Goal: Task Accomplishment & Management: Manage account settings

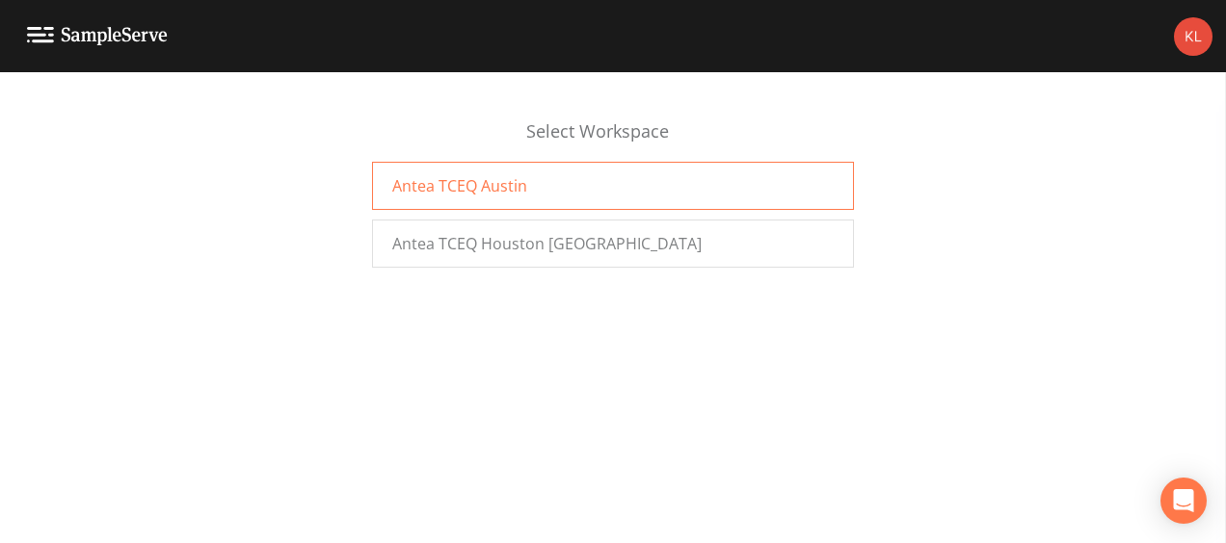
drag, startPoint x: 550, startPoint y: 164, endPoint x: 486, endPoint y: 173, distance: 65.3
click at [486, 173] on div "Antea TCEQ Austin" at bounding box center [613, 186] width 482 height 48
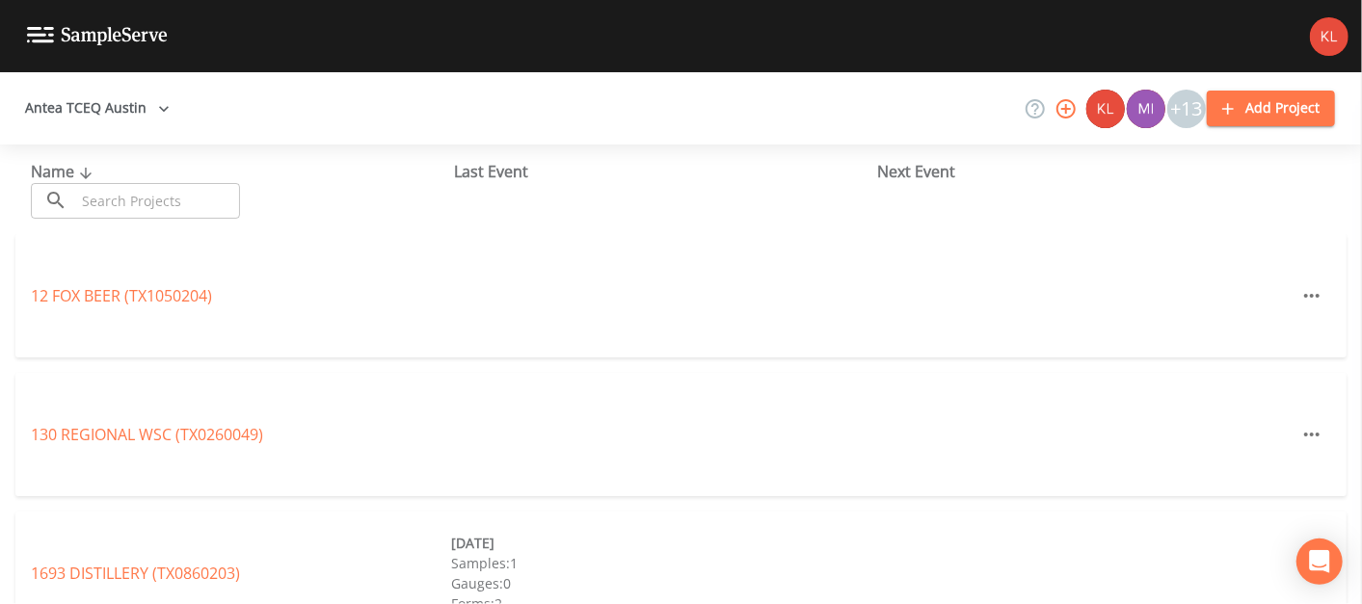
click at [204, 203] on input "text" at bounding box center [157, 201] width 165 height 36
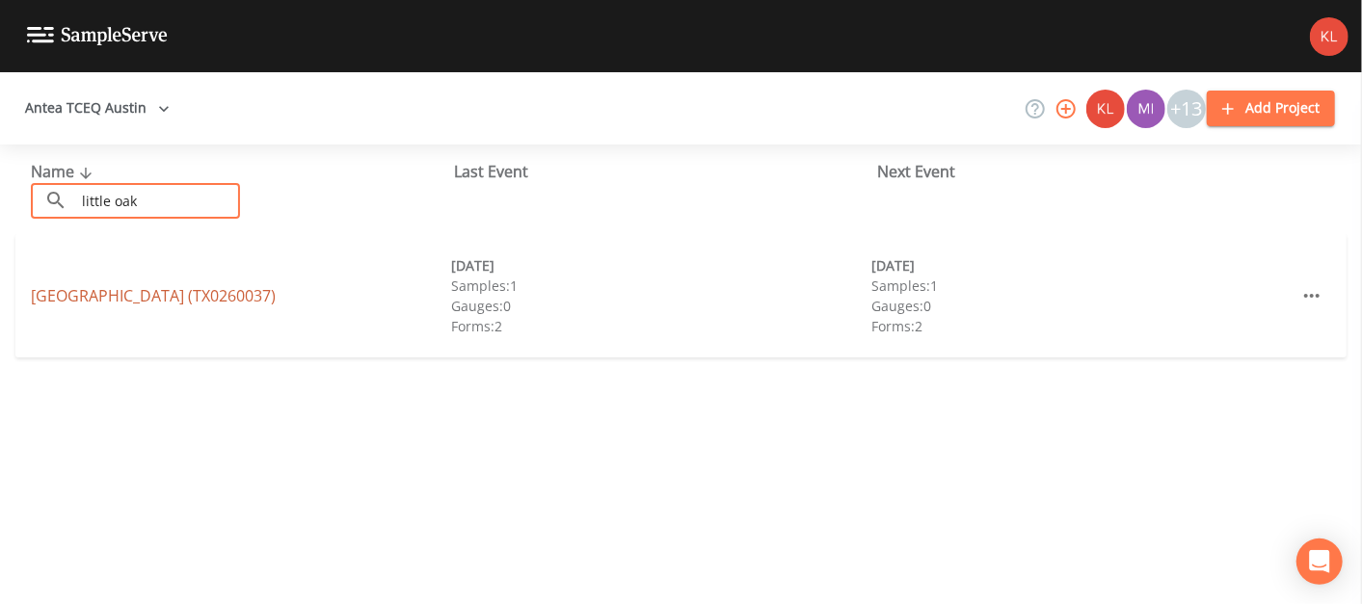
type input "little oak"
click at [187, 292] on link "[GEOGRAPHIC_DATA] (TX0260037)" at bounding box center [153, 295] width 245 height 21
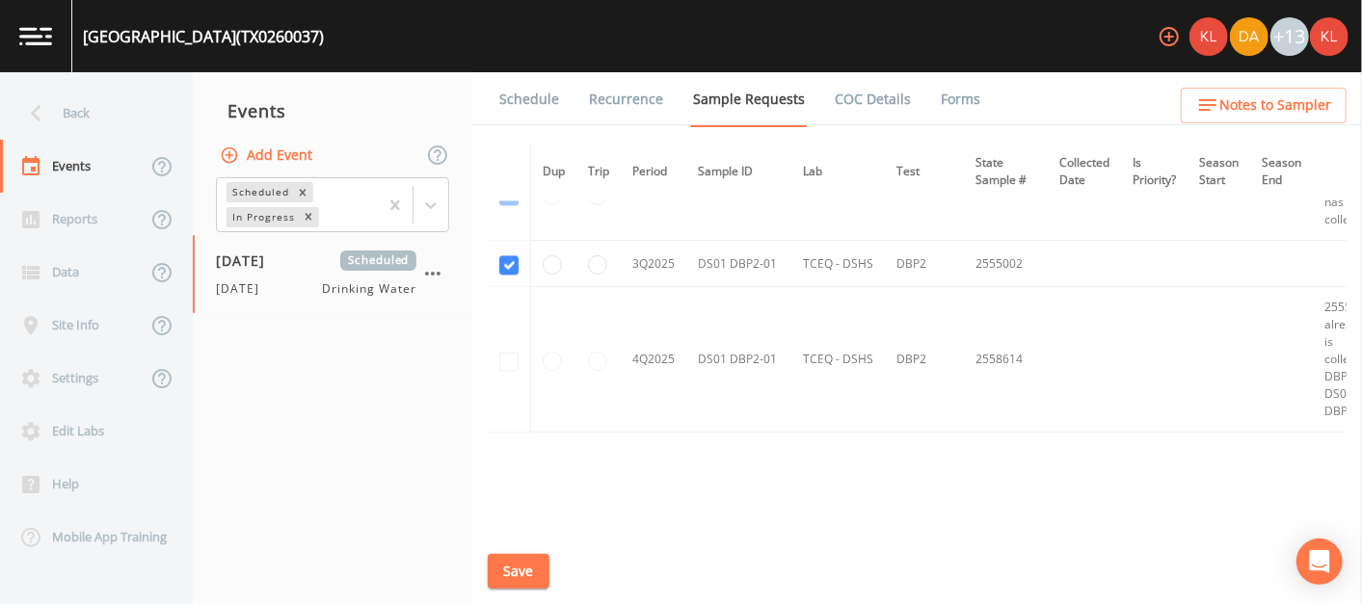
scroll to position [2199, 0]
click at [515, 572] on button "Save" at bounding box center [519, 572] width 62 height 36
click at [520, 77] on link "Schedule" at bounding box center [529, 99] width 66 height 54
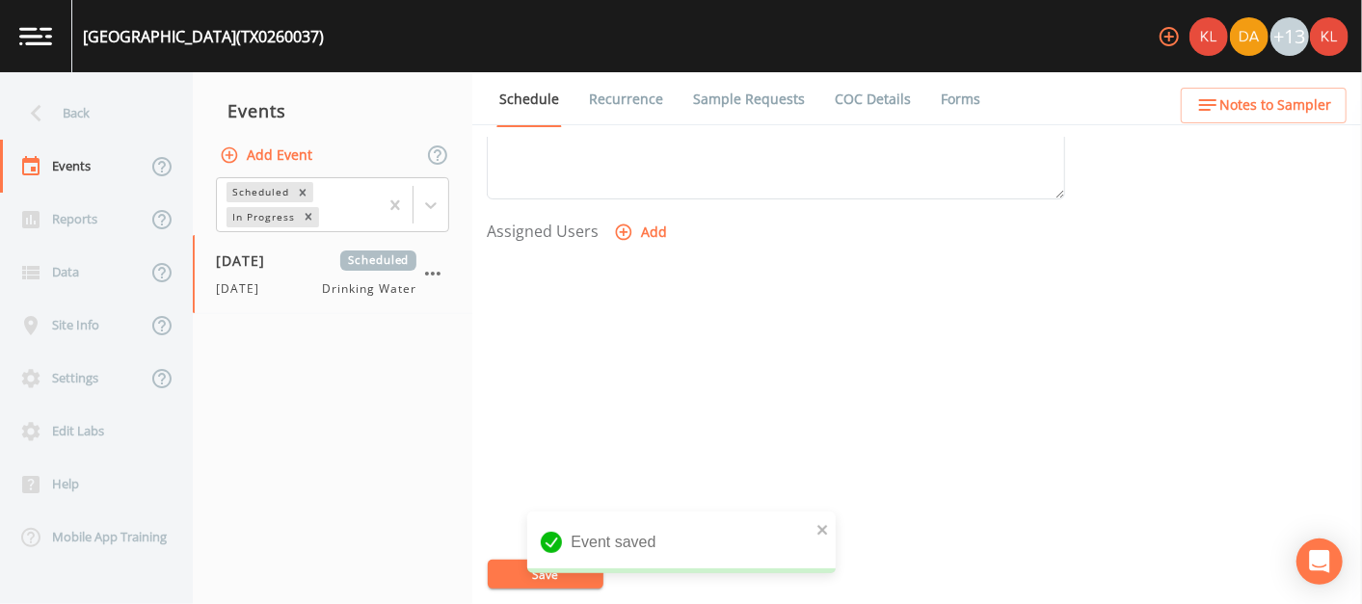
scroll to position [753, 0]
click at [644, 226] on button "Add" at bounding box center [642, 233] width 65 height 36
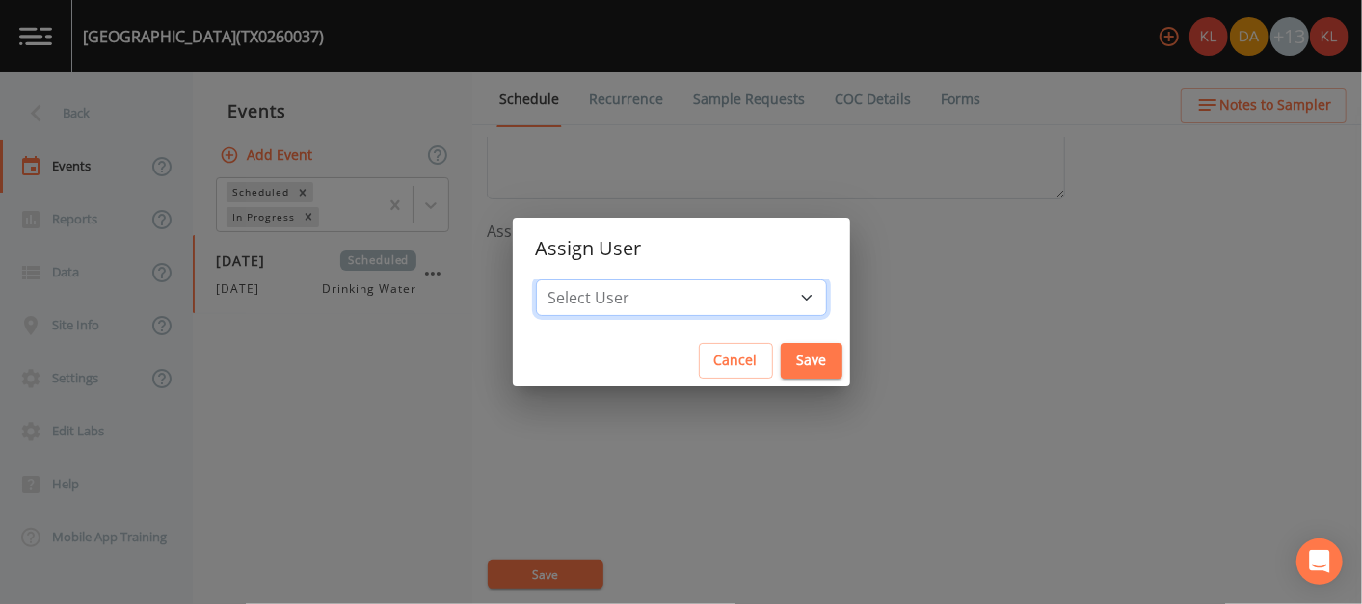
click at [676, 314] on select "Select User Kler Teran David Weber Joshua gere Paul Mike Franklin Rodolfo Ramir…" at bounding box center [681, 297] width 291 height 37
select select "cc3a99b6-42a3-44aa-bed9-88599eb009c7"
click at [596, 279] on select "Select User Kler Teran David Weber Joshua gere Paul Mike Franklin Rodolfo Ramir…" at bounding box center [681, 297] width 291 height 37
click at [781, 362] on button "Save" at bounding box center [812, 361] width 62 height 36
select select
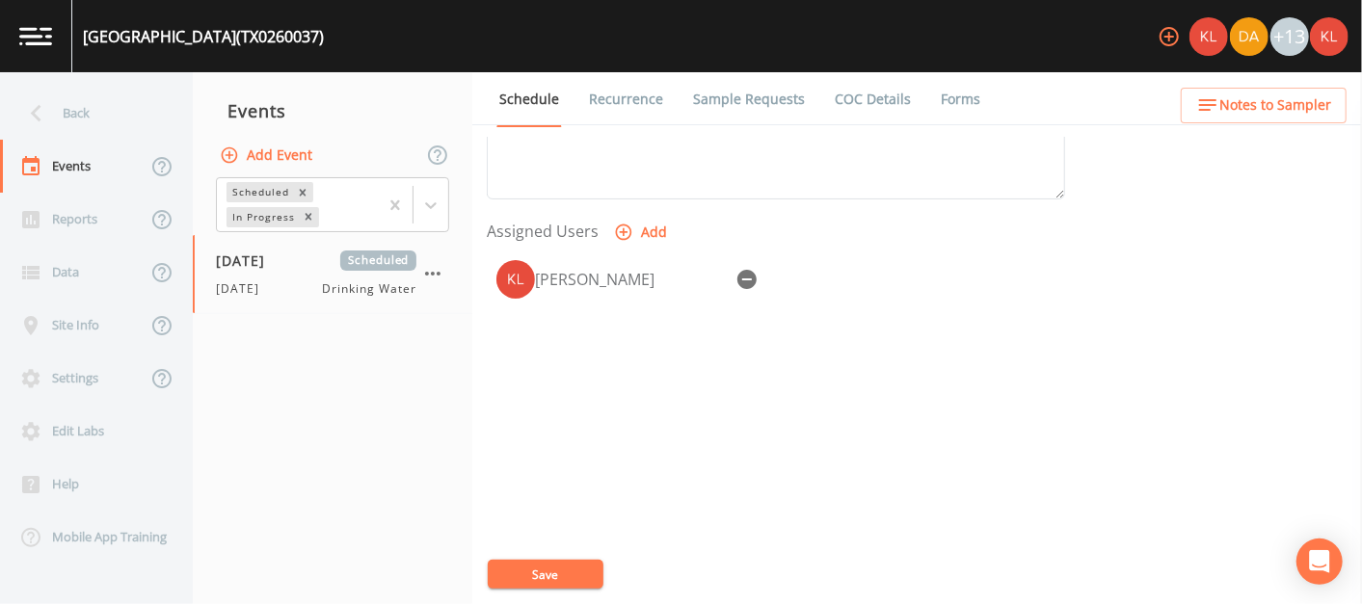
click at [517, 569] on button "Save" at bounding box center [546, 574] width 116 height 29
